Goal: Find specific fact: Find specific fact

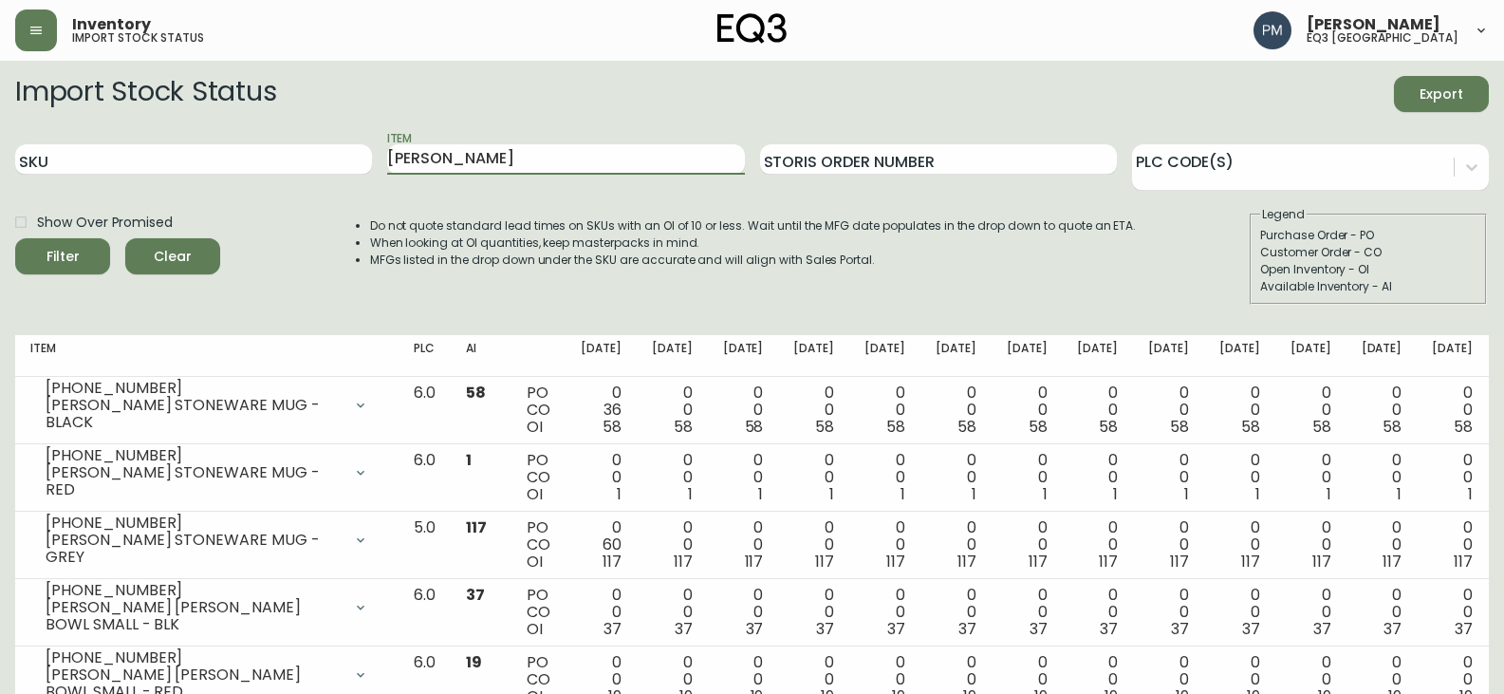
click at [495, 170] on input "[PERSON_NAME]" at bounding box center [565, 159] width 357 height 30
click at [15, 238] on button "Filter" at bounding box center [62, 256] width 95 height 36
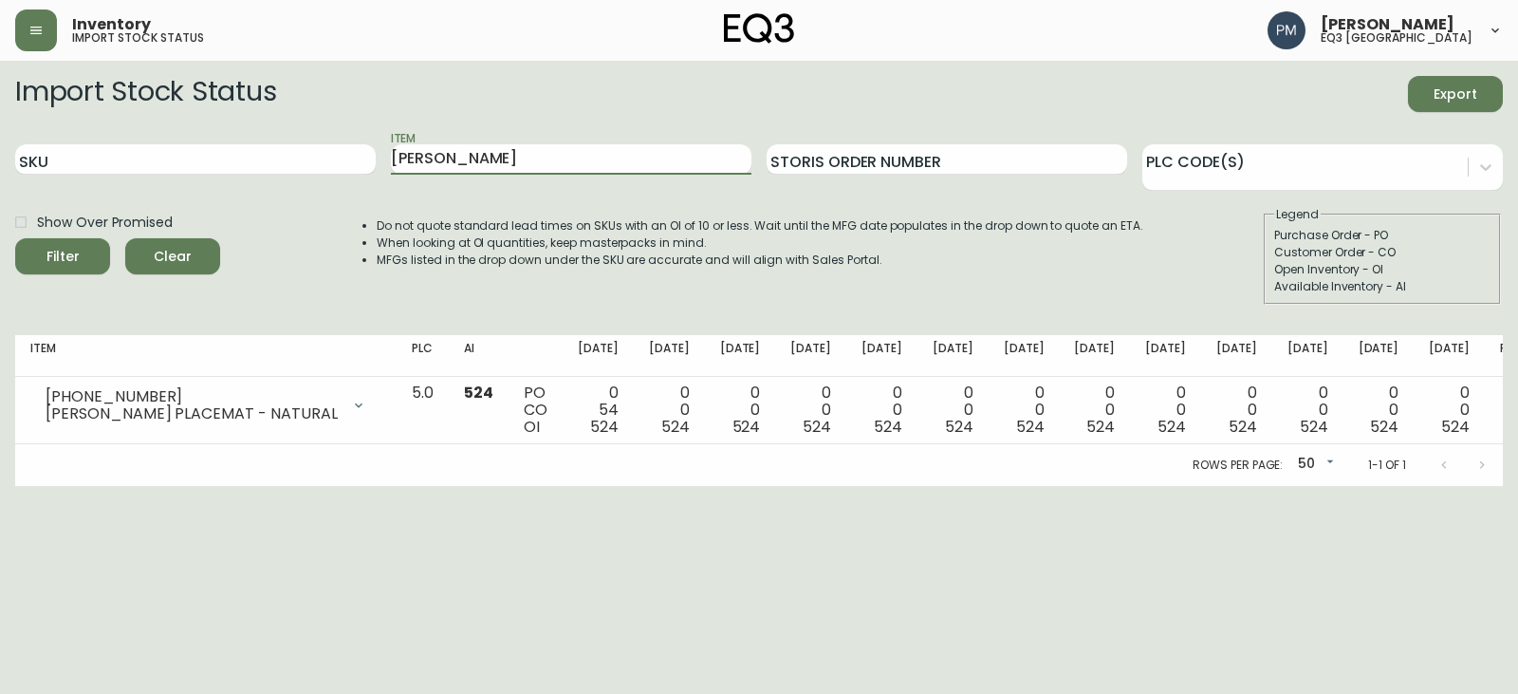
click at [692, 286] on div "Do not quote standard lead times on SKUs with an OI of 10 or less. Wait until t…" at bounding box center [741, 255] width 805 height 99
click at [611, 228] on li "Do not quote standard lead times on SKUs with an OI of 10 or less. Wait until t…" at bounding box center [760, 225] width 767 height 17
click at [474, 147] on input "[PERSON_NAME]" at bounding box center [571, 159] width 361 height 30
type input "[PERSON_NAME]"
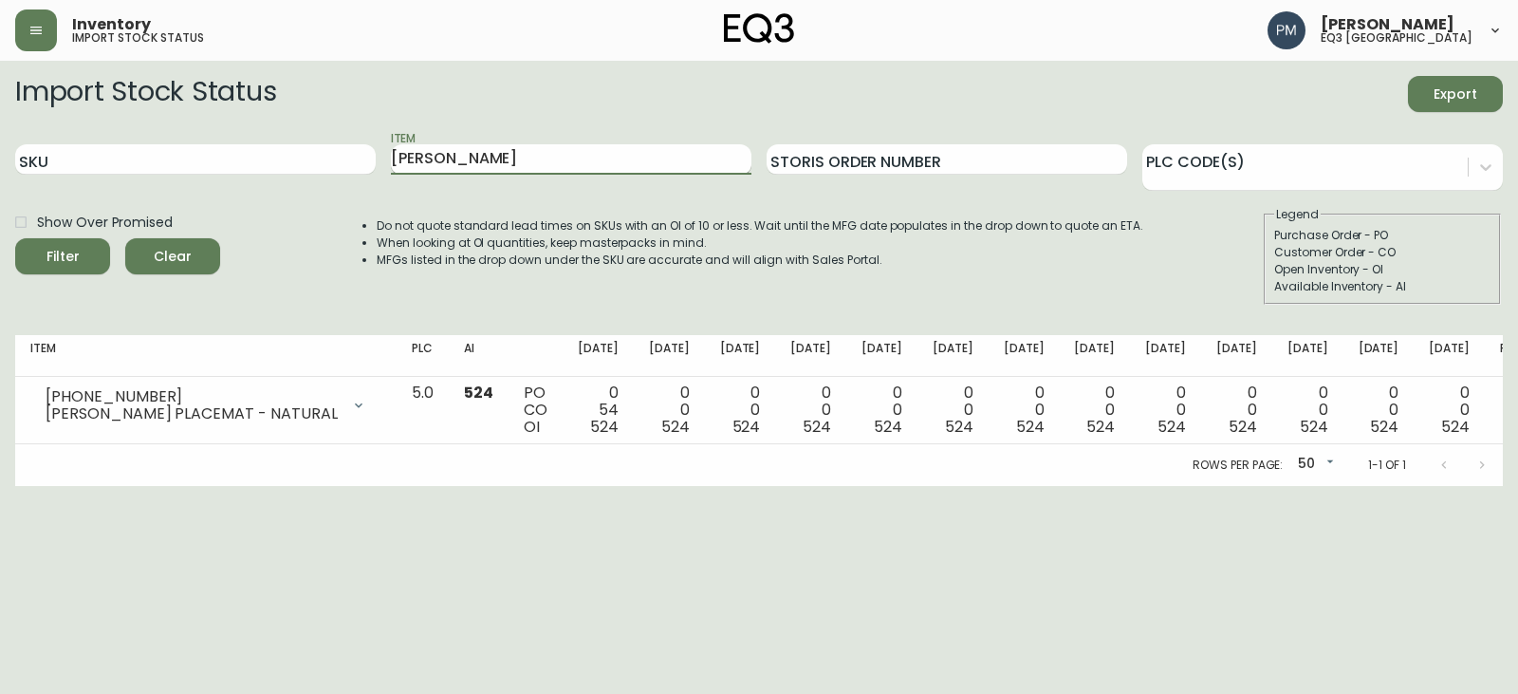
click at [15, 238] on button "Filter" at bounding box center [62, 256] width 95 height 36
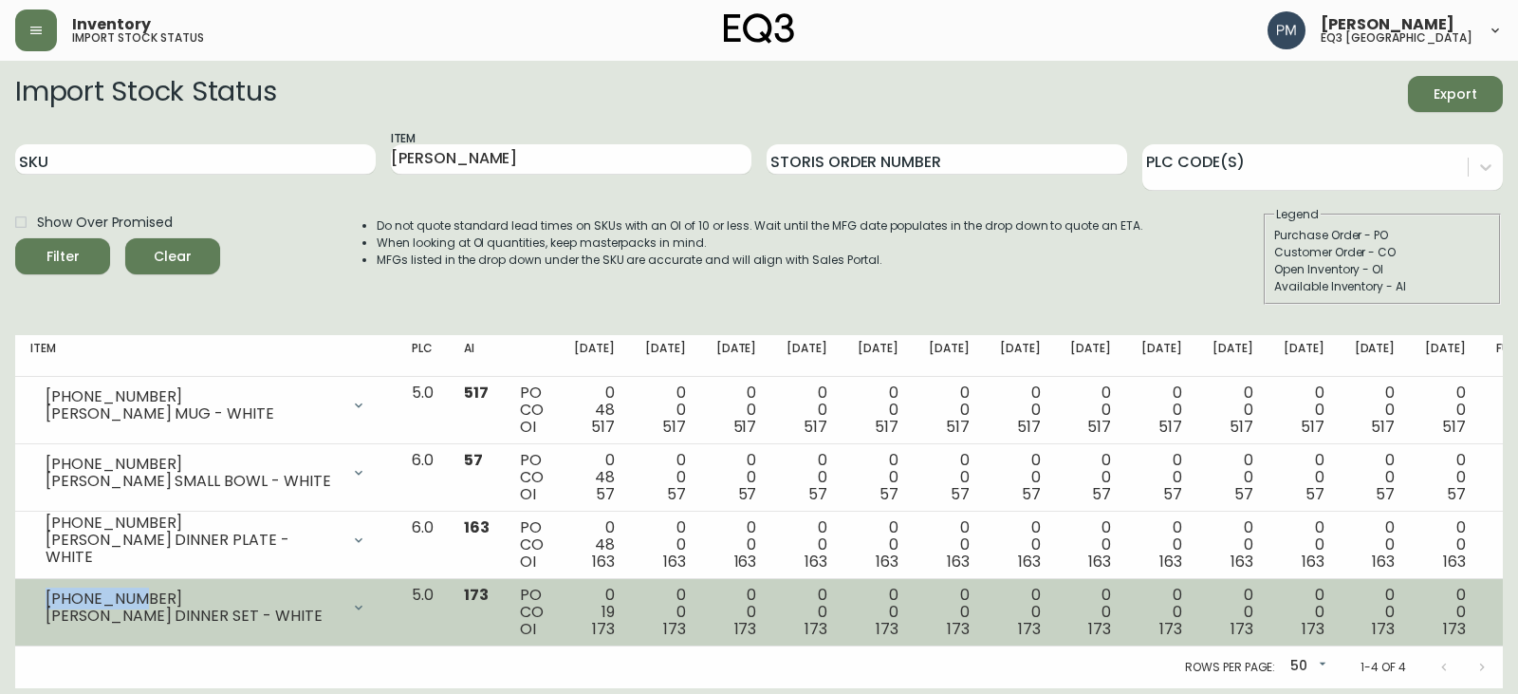
drag, startPoint x: 132, startPoint y: 598, endPoint x: 32, endPoint y: 597, distance: 99.7
click at [32, 597] on div "[PHONE_NUMBER] [PERSON_NAME] DINNER SET - WHITE" at bounding box center [205, 608] width 351 height 42
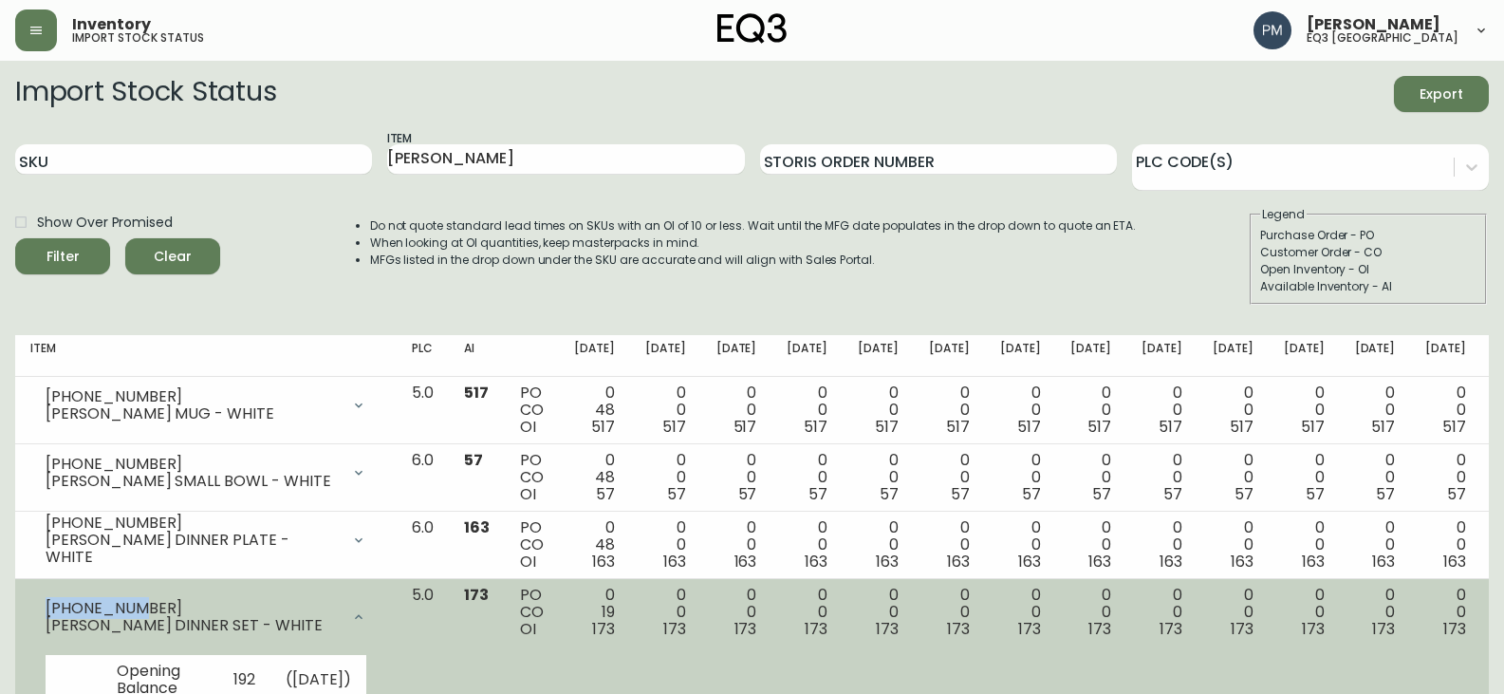
copy div "[PHONE_NUMBER]"
